Goal: Information Seeking & Learning: Learn about a topic

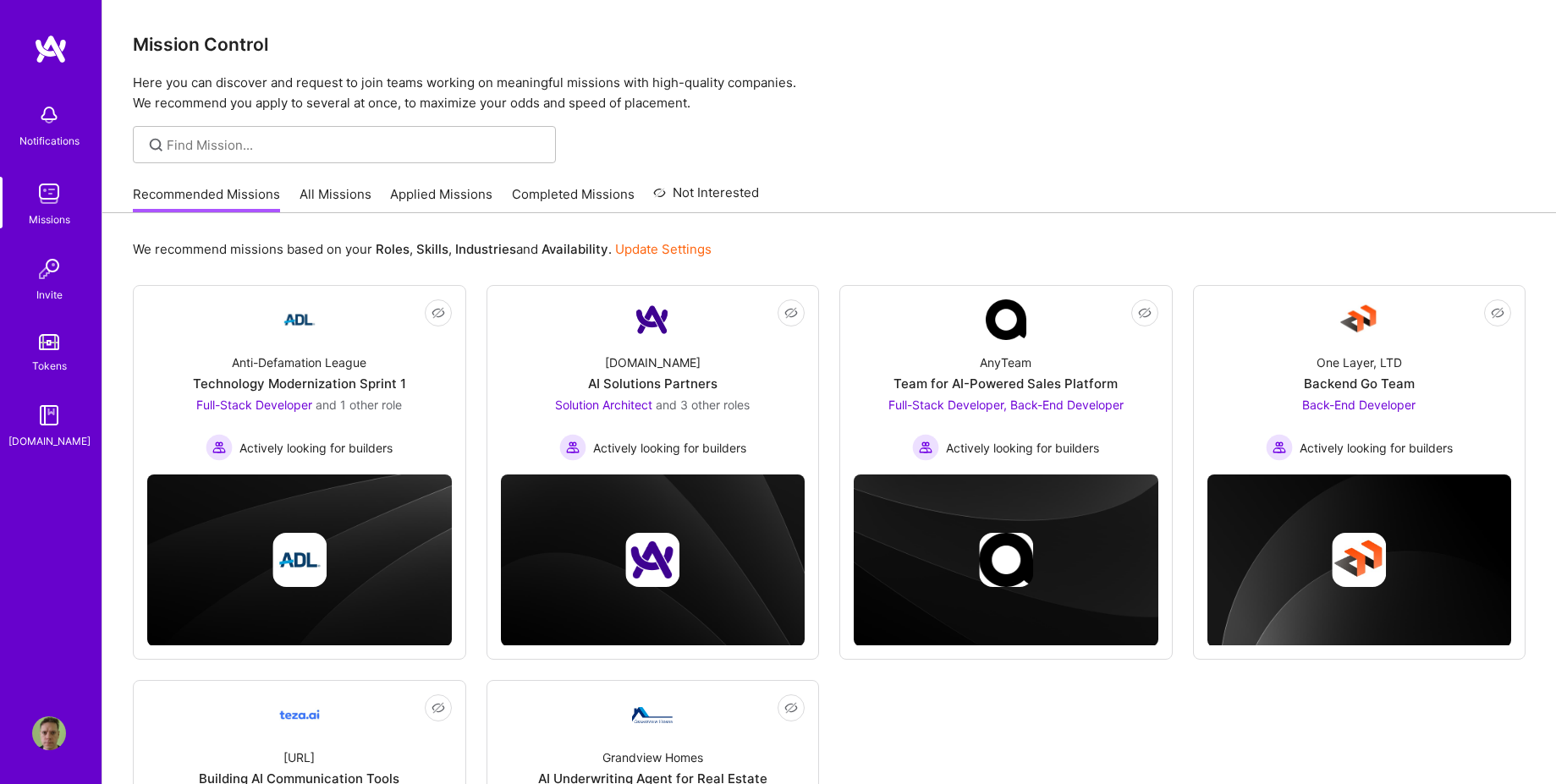
scroll to position [330, 0]
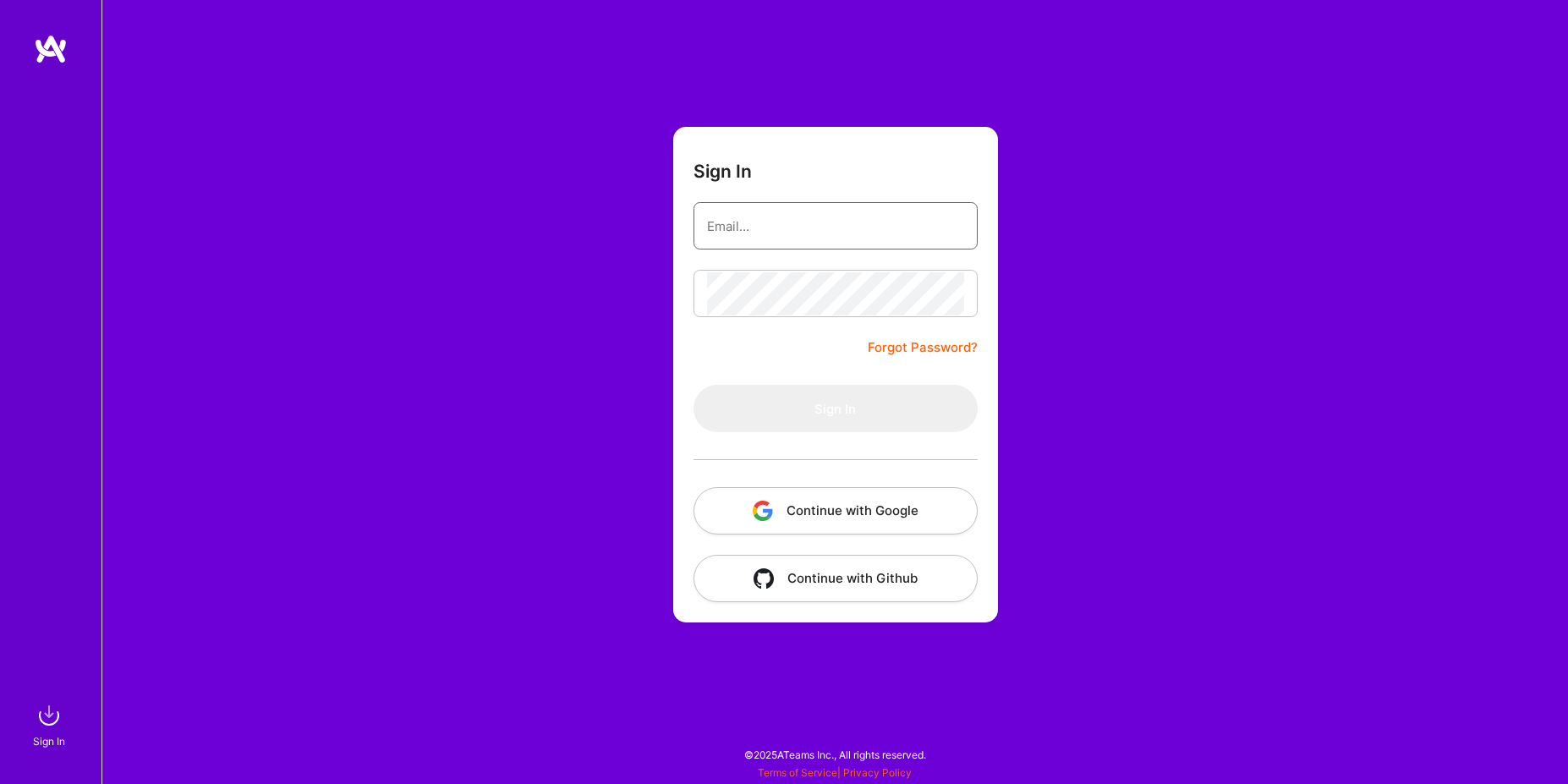
type input "myblackbox.sergey@gmail.com"
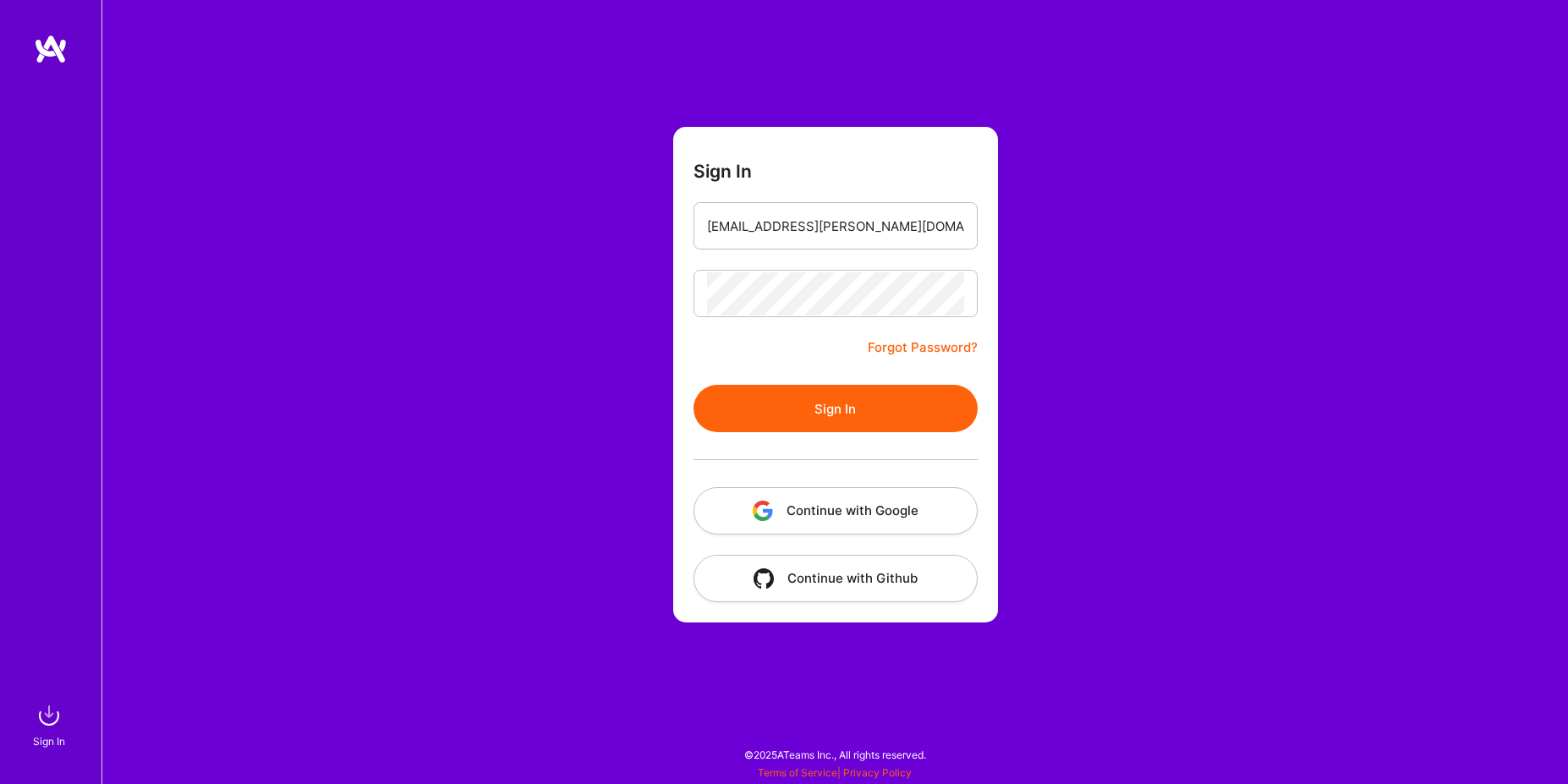
click at [807, 511] on button "Continue with Google" at bounding box center [835, 510] width 284 height 47
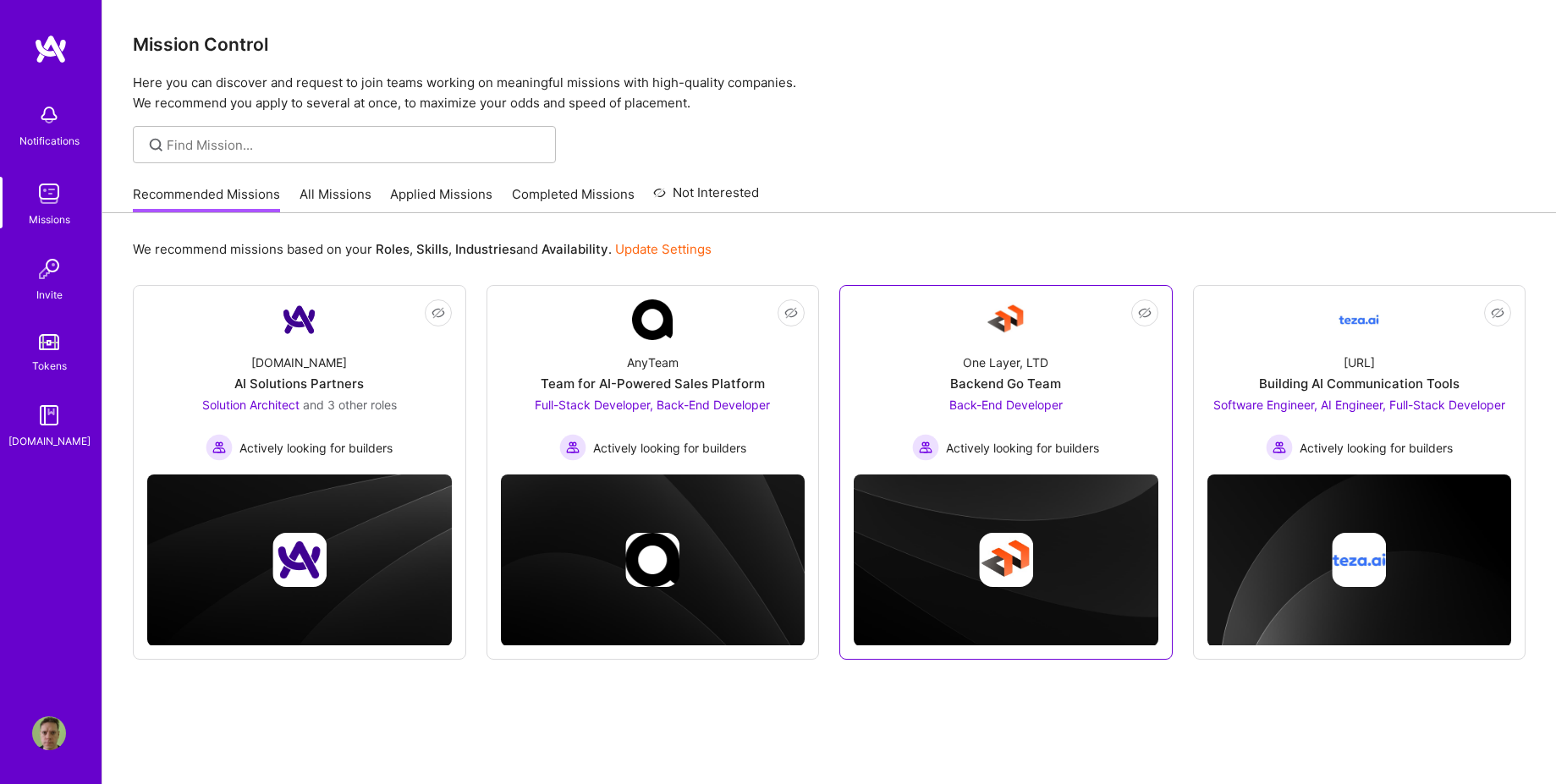
click at [1014, 411] on span "Back-End Developer" at bounding box center [1006, 404] width 114 height 14
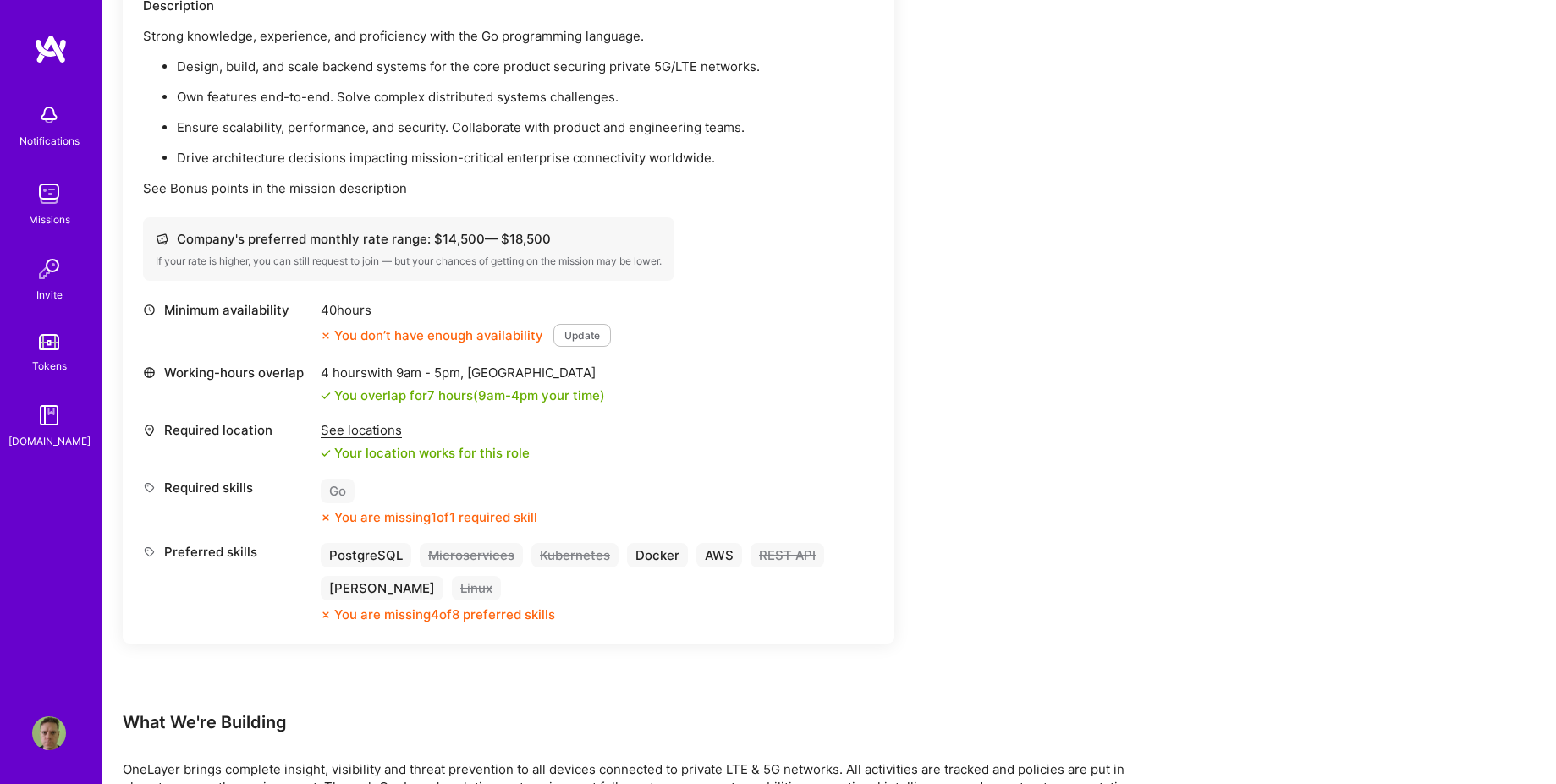
scroll to position [535, 0]
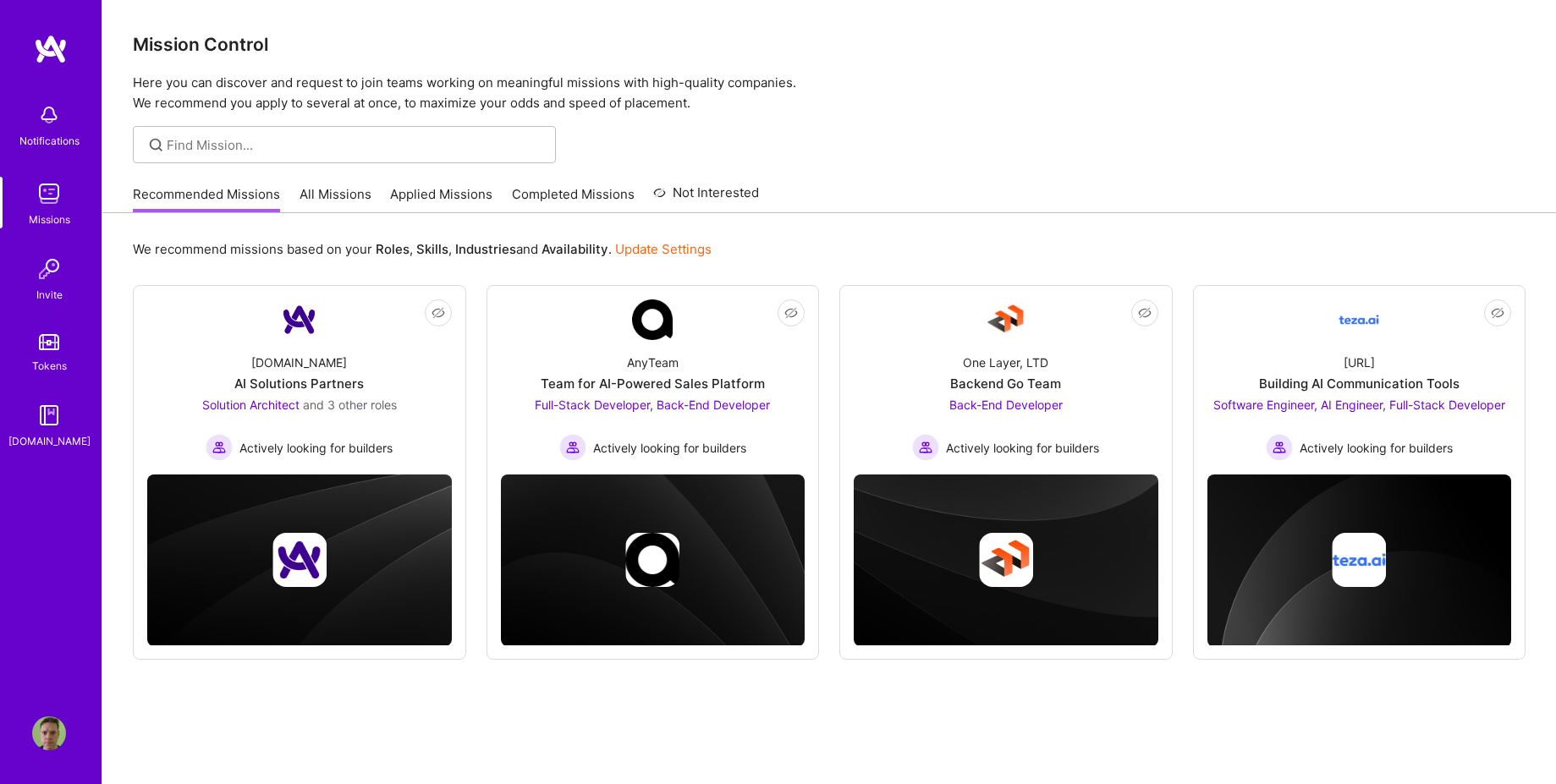
click at [344, 205] on link "All Missions" at bounding box center [335, 199] width 72 height 28
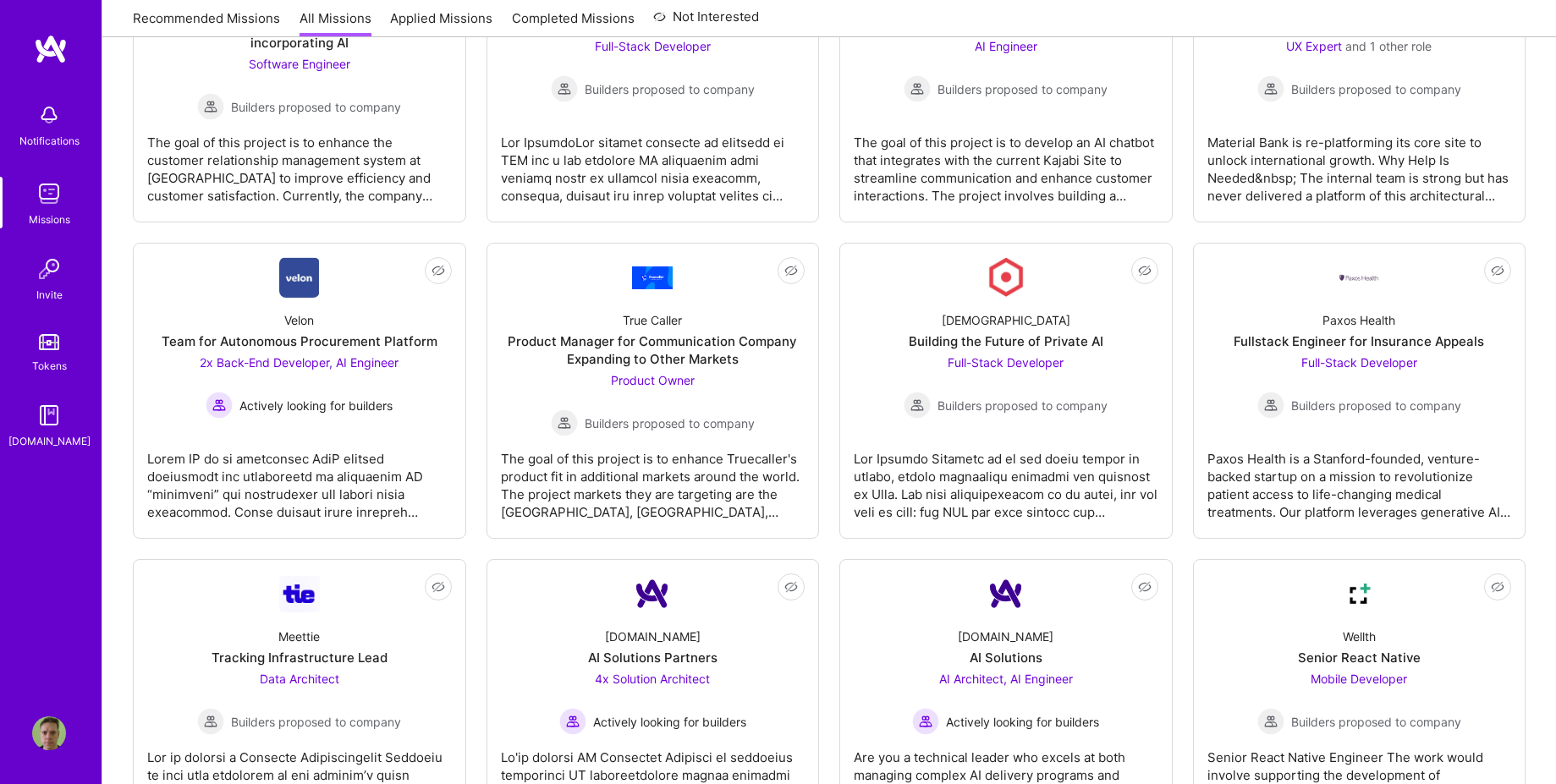
scroll to position [2628, 0]
click at [270, 356] on span "2x Back-End Developer, AI Engineer" at bounding box center [298, 359] width 198 height 14
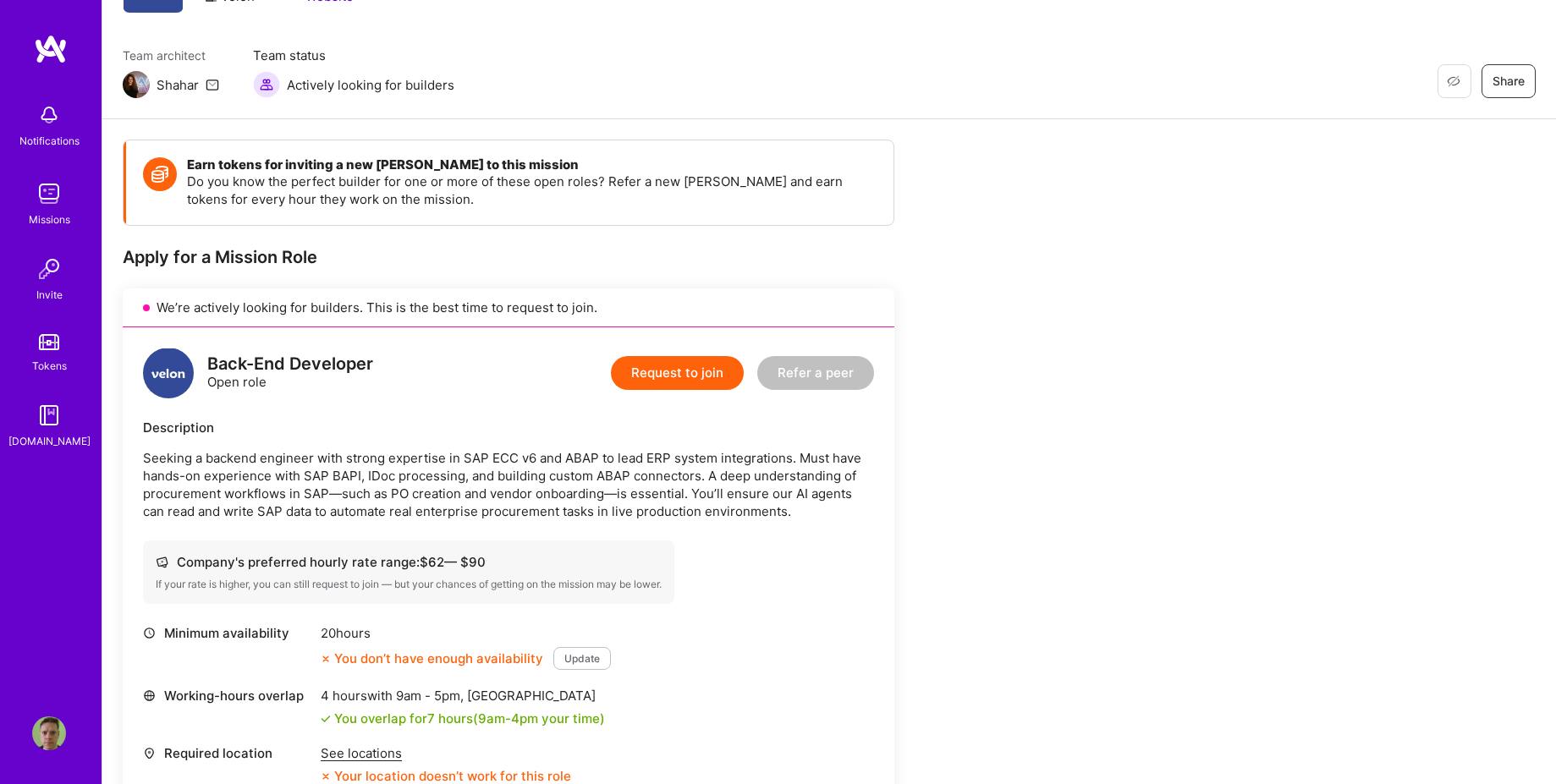
scroll to position [95, 0]
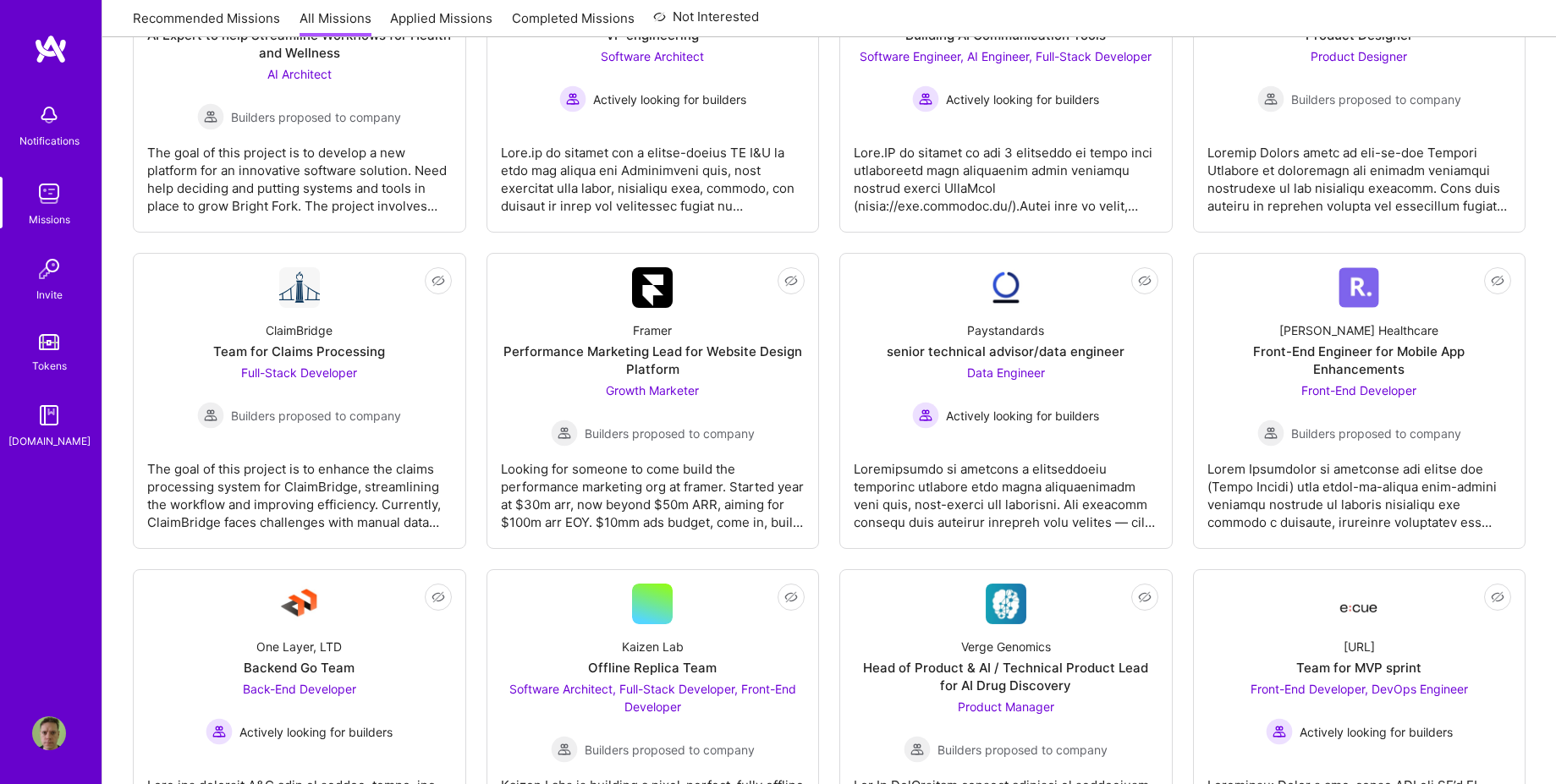
scroll to position [1660, 0]
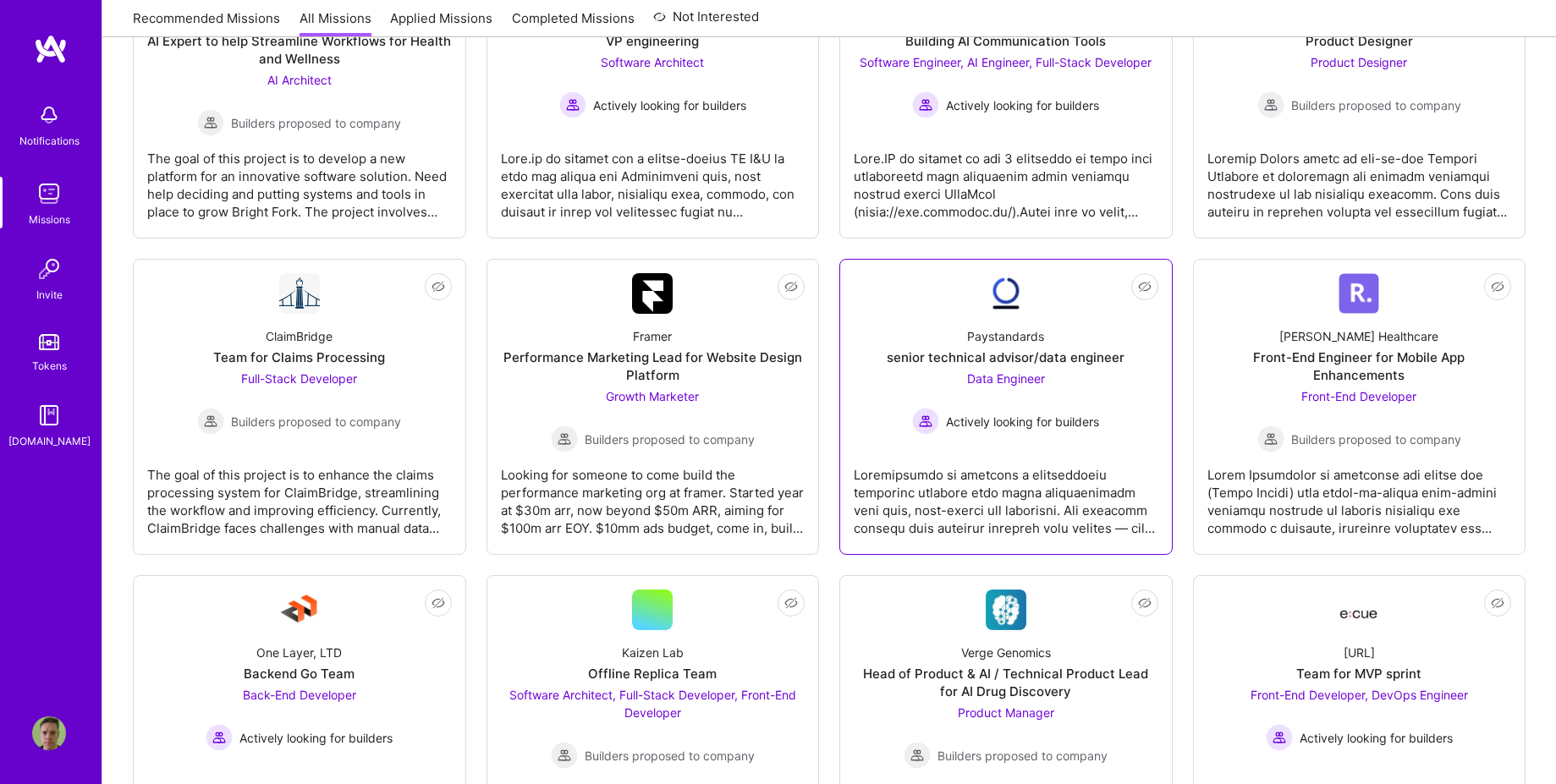
click at [1000, 374] on span "Data Engineer" at bounding box center [1006, 378] width 78 height 14
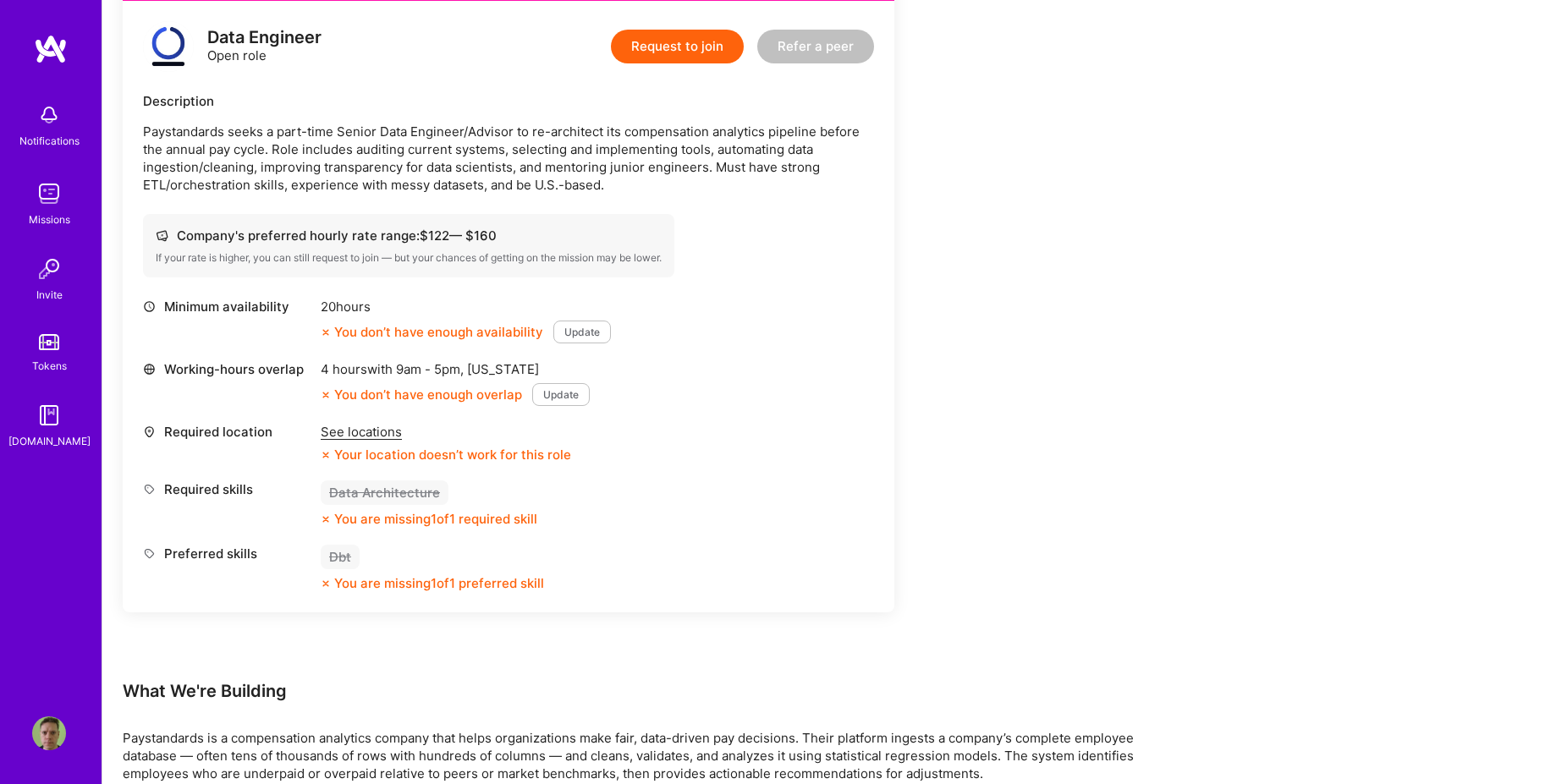
scroll to position [438, 0]
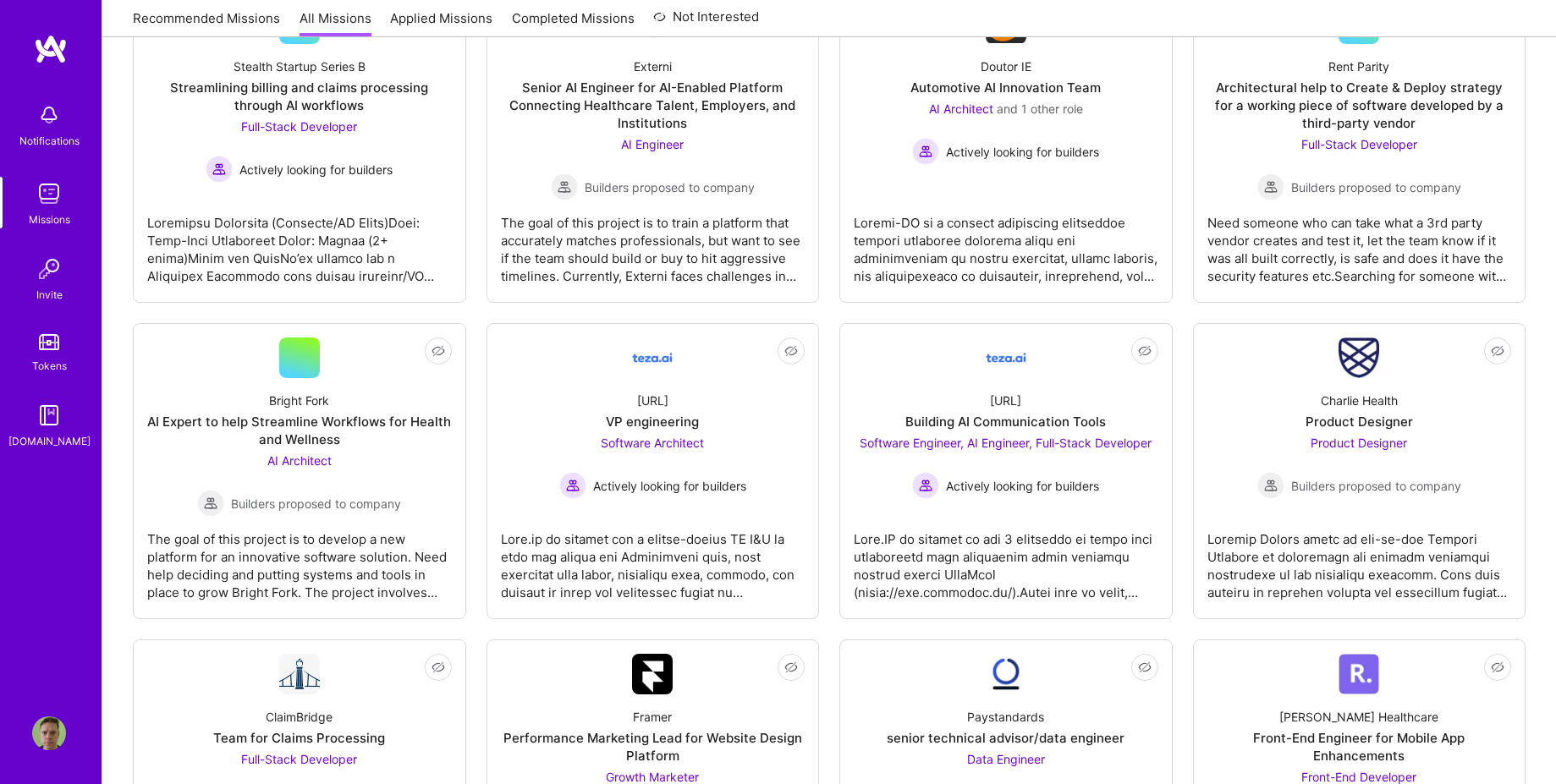
scroll to position [1277, 0]
